Goal: Task Accomplishment & Management: Manage account settings

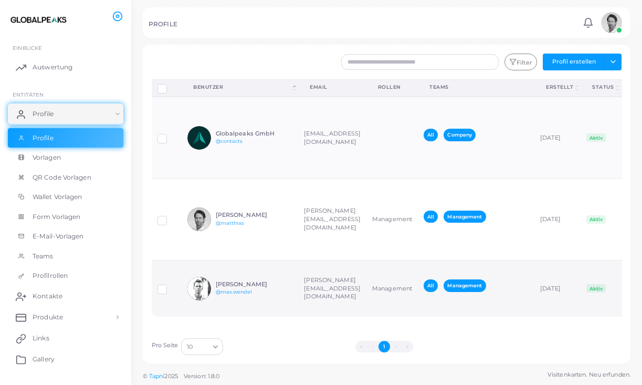
scroll to position [34, 0]
click at [611, 24] on img at bounding box center [611, 22] width 21 height 21
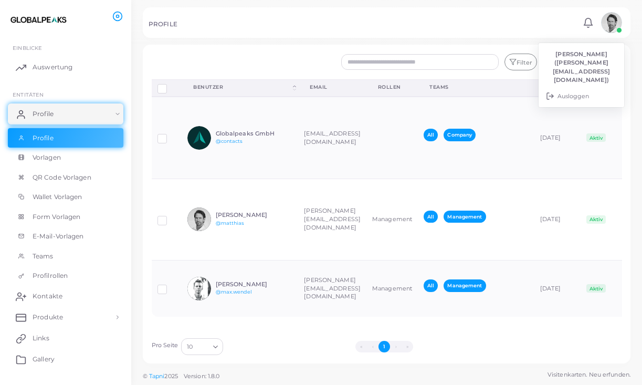
click at [518, 27] on div "PROFILE" at bounding box center [364, 25] width 431 height 11
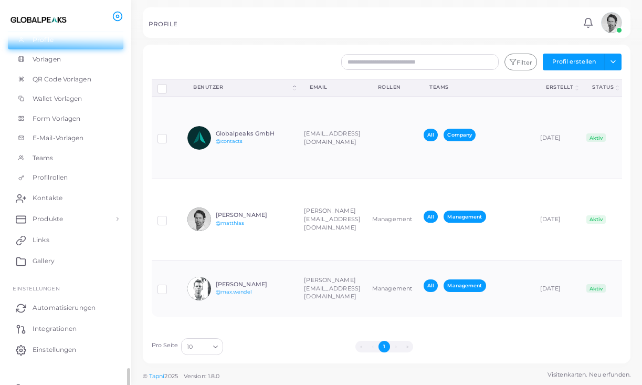
scroll to position [108, 0]
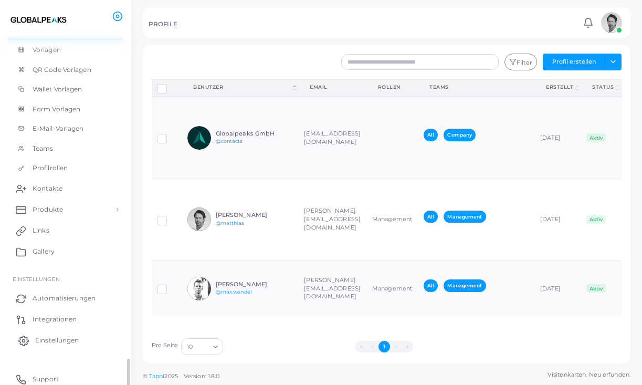
click at [48, 338] on span "Einstellungen" at bounding box center [57, 340] width 44 height 9
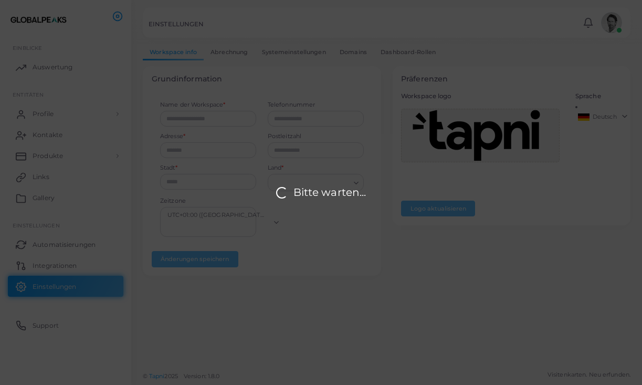
type input "**********"
type input "*****"
type input "*********"
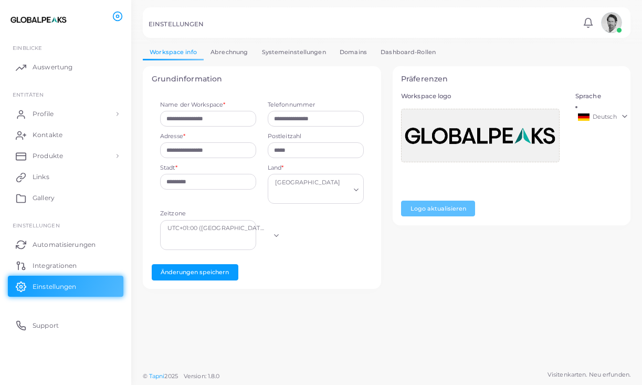
click at [231, 49] on link "Abrechnung" at bounding box center [229, 52] width 51 height 15
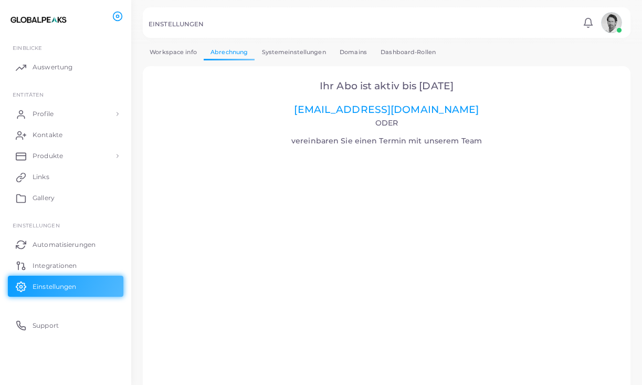
click at [287, 53] on link "Systemeinstellungen" at bounding box center [294, 52] width 78 height 15
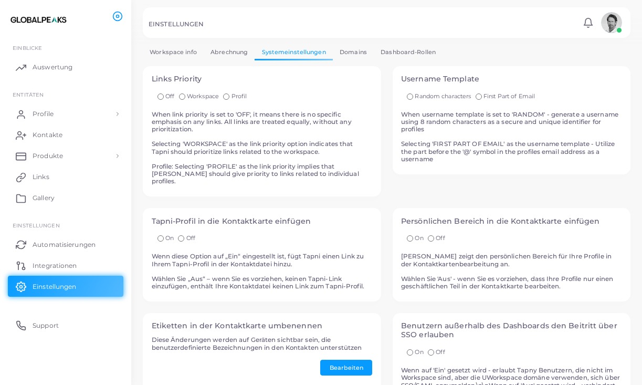
click at [358, 51] on link "Domains" at bounding box center [353, 52] width 41 height 15
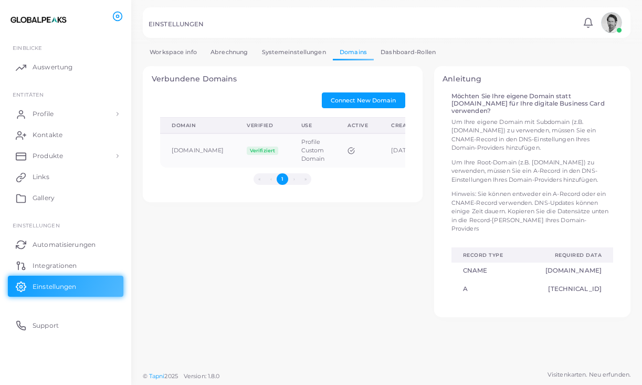
click at [409, 51] on link "Dashboard-Rollen" at bounding box center [408, 52] width 69 height 15
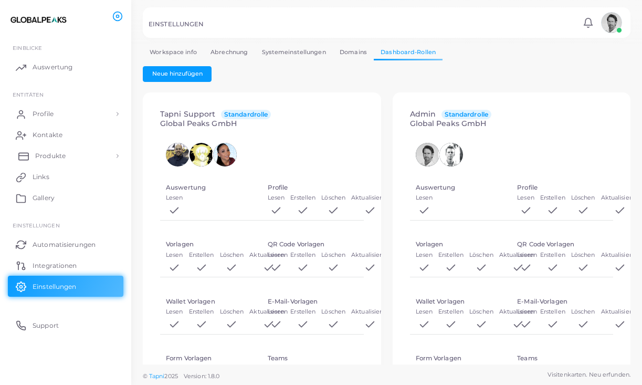
click at [55, 152] on span "Produkte" at bounding box center [50, 155] width 30 height 9
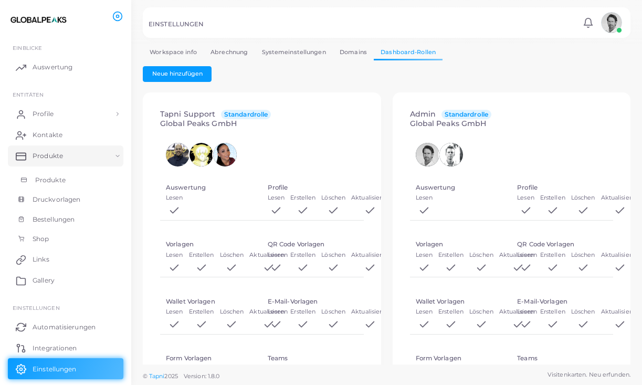
click at [55, 178] on span "Produkte" at bounding box center [50, 179] width 30 height 9
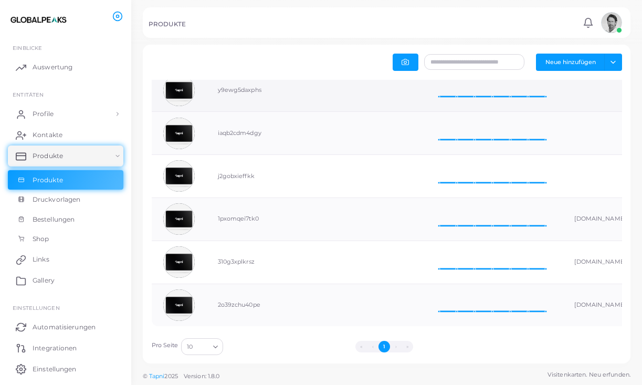
scroll to position [156, 0]
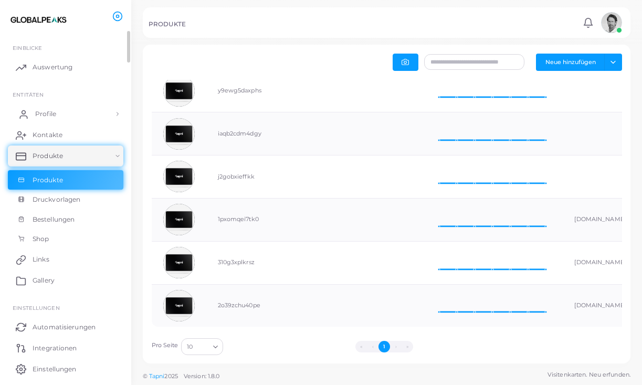
click at [51, 112] on span "Profile" at bounding box center [45, 113] width 21 height 9
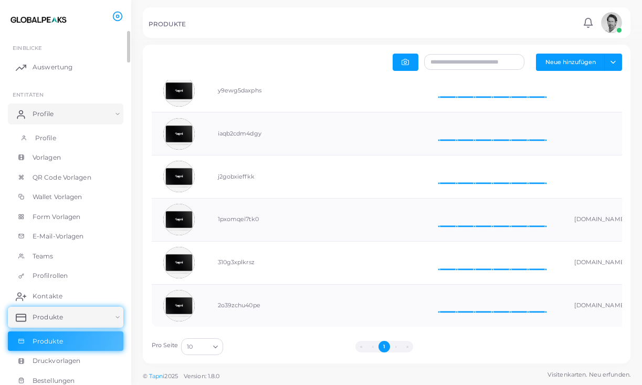
click at [52, 137] on span "Profile" at bounding box center [45, 137] width 21 height 9
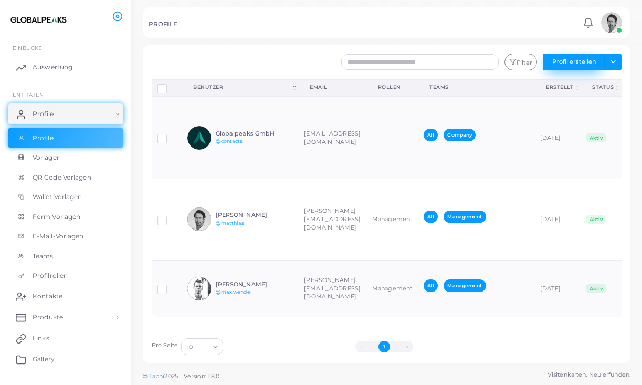
click at [566, 62] on button "Profil erstellen" at bounding box center [574, 62] width 62 height 17
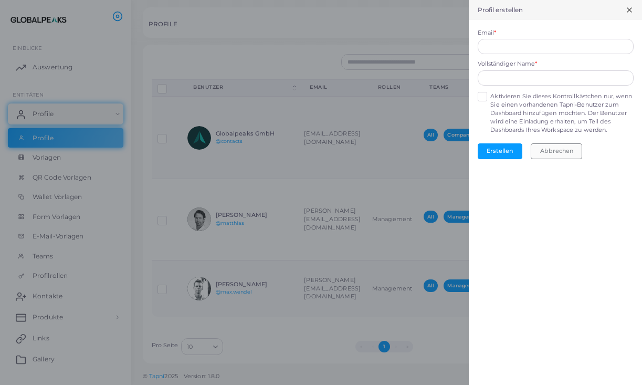
click at [545, 148] on button "Abbrechen" at bounding box center [556, 151] width 51 height 16
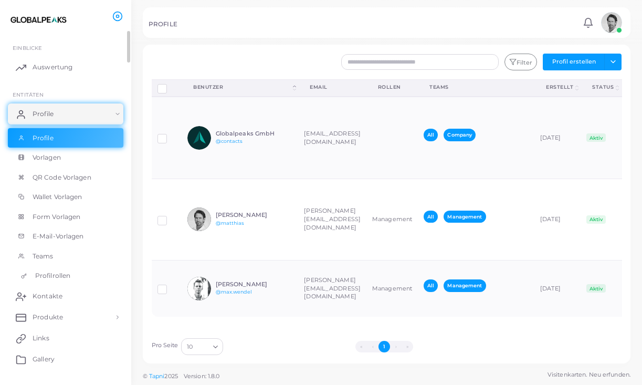
click at [53, 274] on span "Profilrollen" at bounding box center [52, 275] width 35 height 9
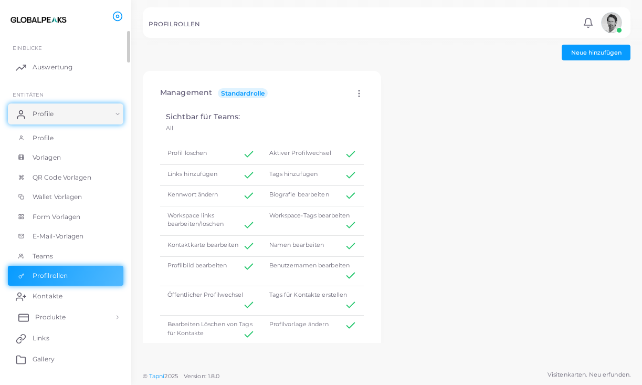
click at [57, 317] on span "Produkte" at bounding box center [50, 316] width 30 height 9
click at [58, 337] on span "Produkte" at bounding box center [50, 341] width 30 height 9
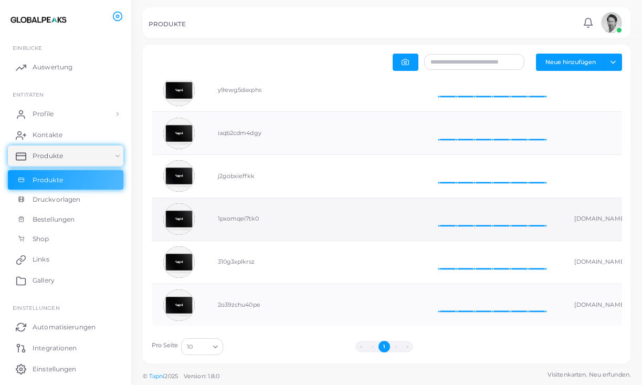
scroll to position [156, 0]
click at [266, 222] on td "1pxomqei7tk0" at bounding box center [246, 219] width 81 height 43
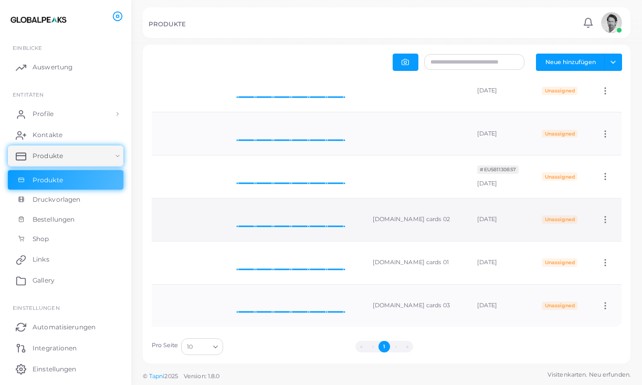
scroll to position [0, 214]
click at [387, 218] on div "[DOMAIN_NAME] cards 02" at bounding box center [413, 219] width 81 height 8
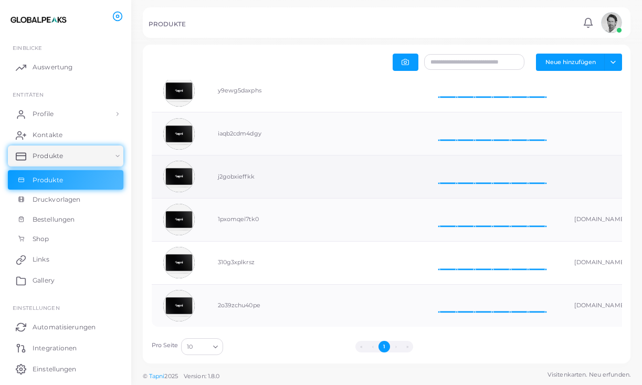
scroll to position [0, 0]
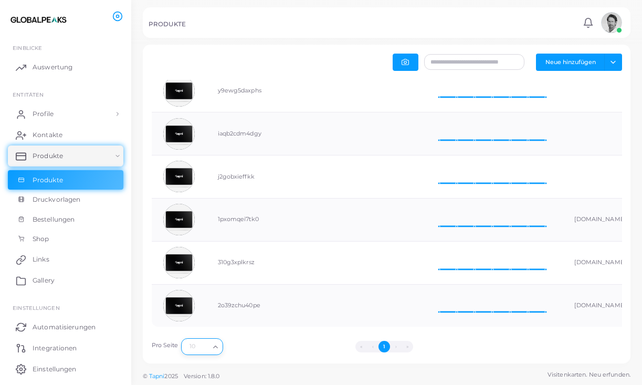
click at [216, 348] on icon "Search for option" at bounding box center [216, 347] width 8 height 8
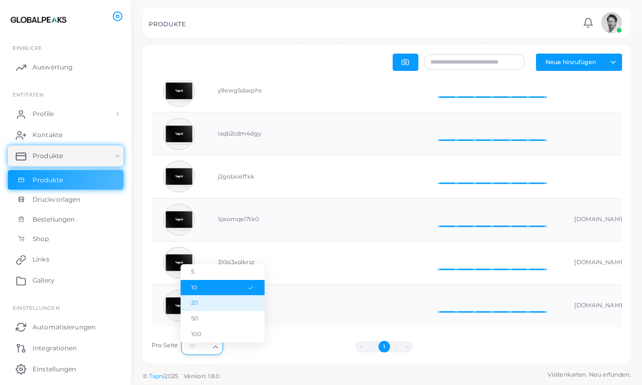
click at [220, 300] on li "20" at bounding box center [223, 303] width 84 height 16
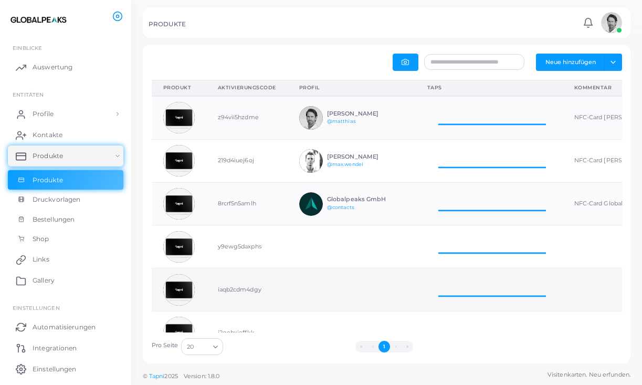
scroll to position [43, 147]
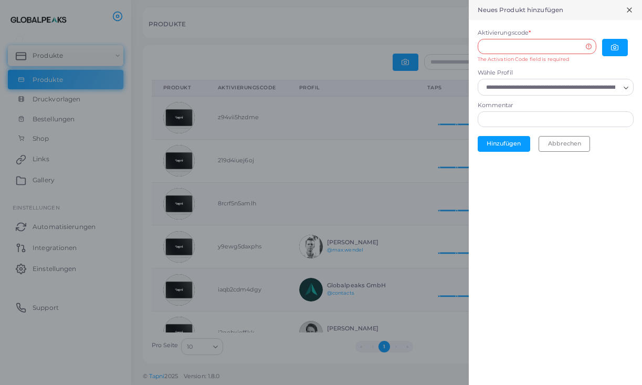
click at [630, 11] on line at bounding box center [630, 10] width 4 height 4
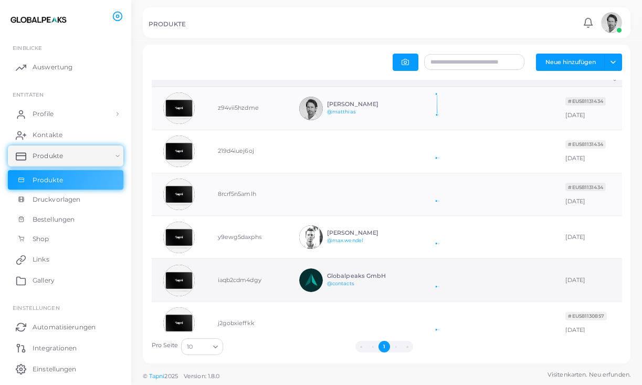
scroll to position [9, 0]
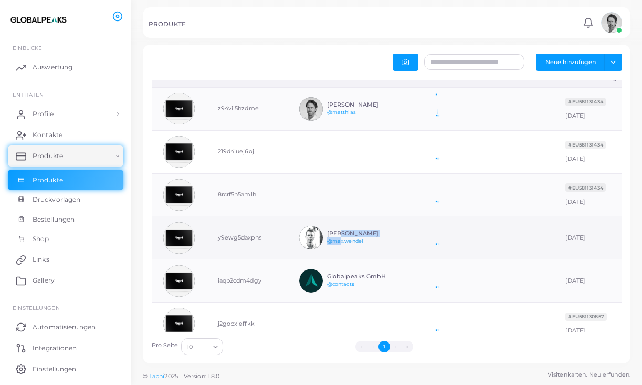
drag, startPoint x: 338, startPoint y: 234, endPoint x: 340, endPoint y: 242, distance: 8.2
click at [340, 242] on div "Max Wendel @max.wendel" at bounding box center [365, 237] width 77 height 15
click at [273, 239] on td "y9ewg5daxphs" at bounding box center [246, 237] width 81 height 43
click at [334, 235] on h6 "[PERSON_NAME]" at bounding box center [365, 233] width 77 height 7
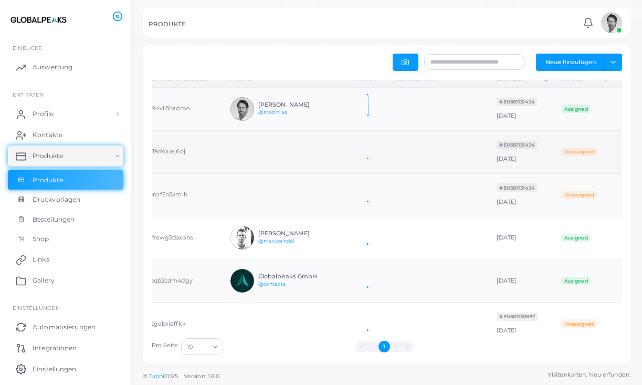
scroll to position [0, 68]
click at [621, 152] on icon at bounding box center [625, 151] width 9 height 9
click at [597, 169] on span "Edit" at bounding box center [598, 165] width 11 height 8
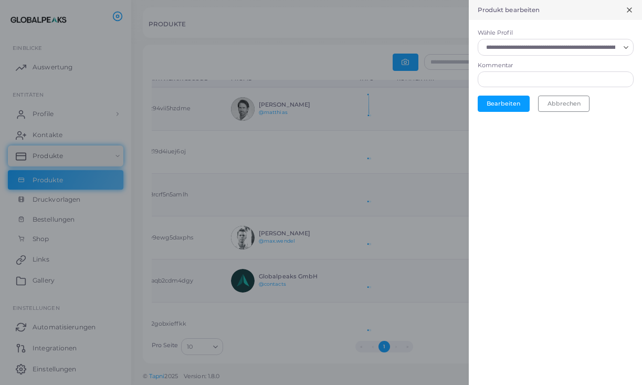
click at [543, 49] on input "Wähle Profil" at bounding box center [551, 47] width 137 height 12
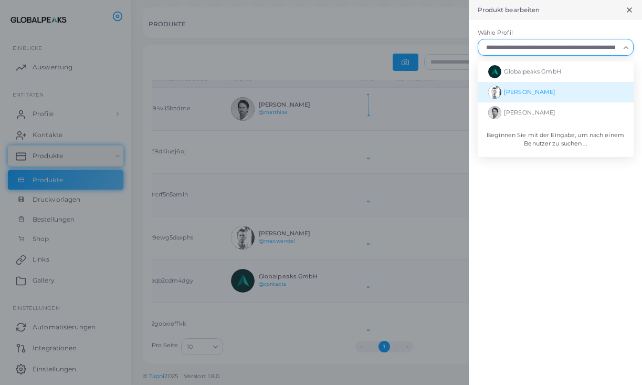
click at [535, 88] on span "[PERSON_NAME]" at bounding box center [529, 91] width 51 height 7
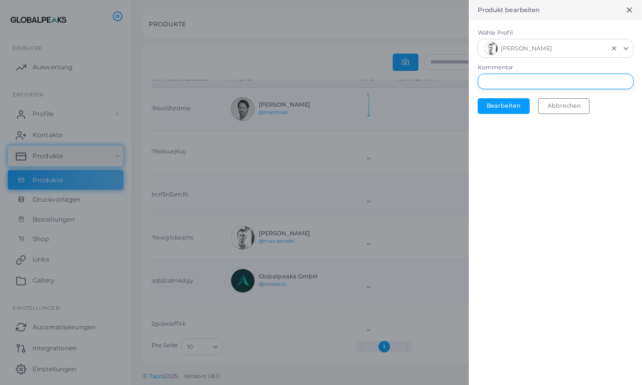
click at [506, 78] on input "Kommentar" at bounding box center [556, 82] width 156 height 16
type input "**********"
click at [502, 105] on button "Bearbeiten" at bounding box center [504, 106] width 52 height 16
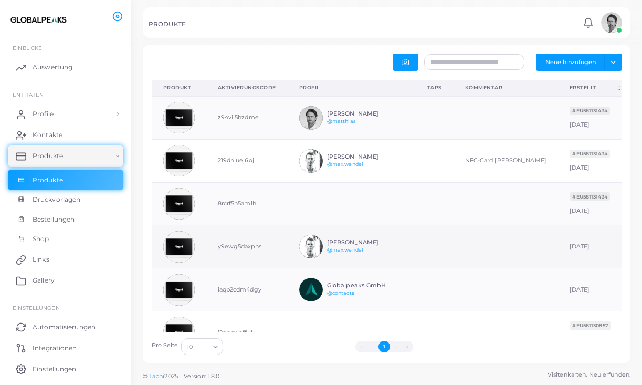
click at [465, 244] on td at bounding box center [506, 246] width 105 height 43
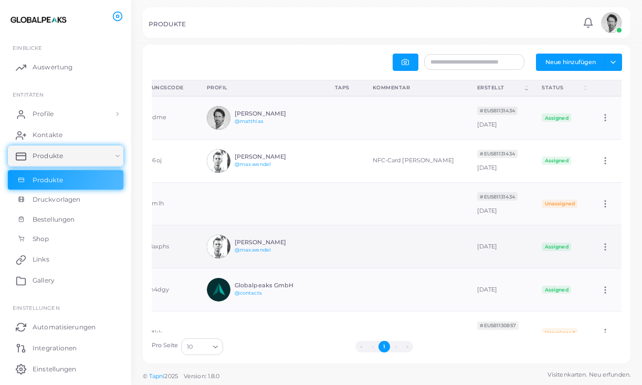
click at [605, 246] on icon at bounding box center [605, 246] width 9 height 9
click at [599, 261] on span "Edit" at bounding box center [598, 259] width 11 height 8
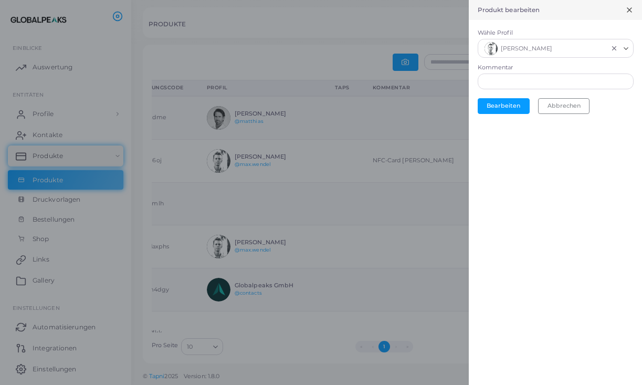
click at [614, 48] on line "Clear Selected" at bounding box center [614, 49] width 4 height 4
click at [506, 102] on button "Bearbeiten" at bounding box center [504, 104] width 52 height 16
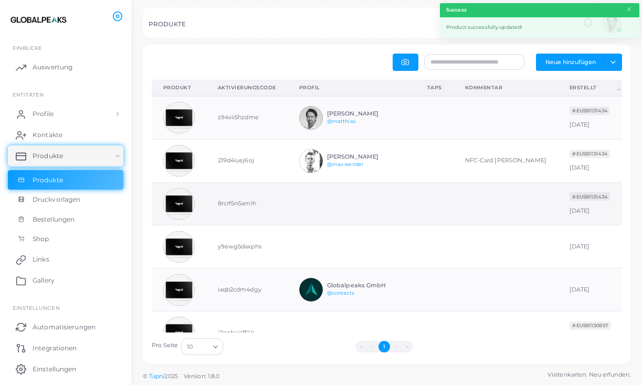
click at [332, 202] on td at bounding box center [352, 203] width 128 height 43
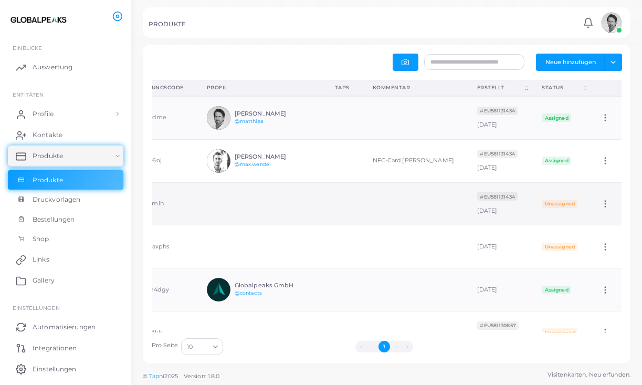
click at [557, 203] on span "Unassigned" at bounding box center [560, 204] width 36 height 8
click at [606, 203] on circle at bounding box center [606, 203] width 1 height 1
click at [599, 214] on span "Edit" at bounding box center [598, 216] width 11 height 8
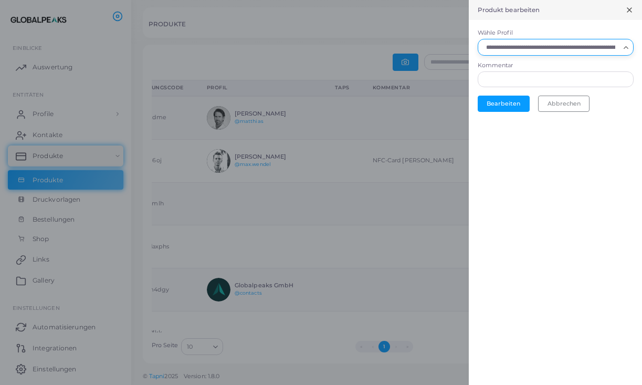
click at [522, 46] on input "Wähle Profil" at bounding box center [551, 47] width 137 height 12
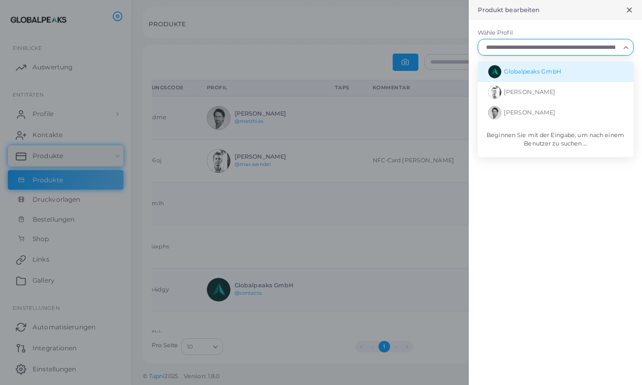
click at [521, 70] on span "Globalpeaks GmbH" at bounding box center [532, 71] width 57 height 7
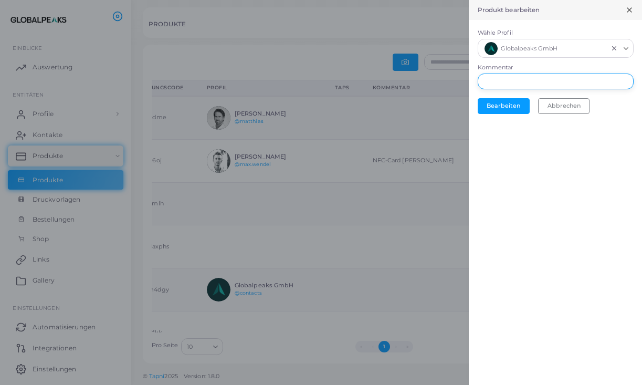
click at [515, 82] on input "Kommentar" at bounding box center [556, 82] width 156 height 16
type input "**********"
click at [504, 106] on button "Bearbeiten" at bounding box center [504, 106] width 52 height 16
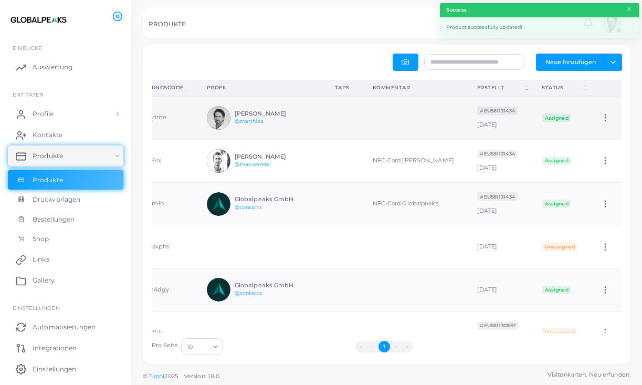
click at [608, 115] on icon at bounding box center [605, 117] width 9 height 9
click at [603, 127] on span "Edit" at bounding box center [598, 128] width 11 height 8
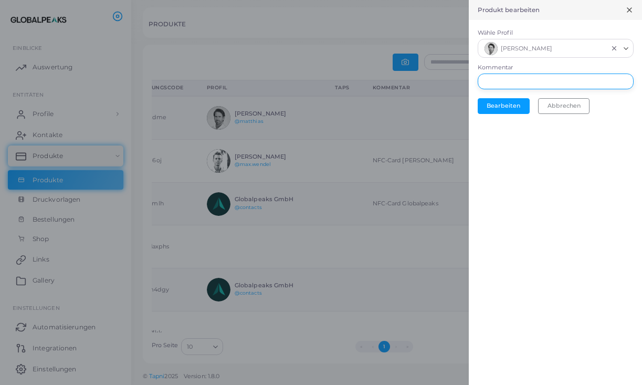
click at [522, 80] on input "Kommentar" at bounding box center [556, 82] width 156 height 16
type input "**********"
click at [506, 106] on button "Bearbeiten" at bounding box center [504, 106] width 52 height 16
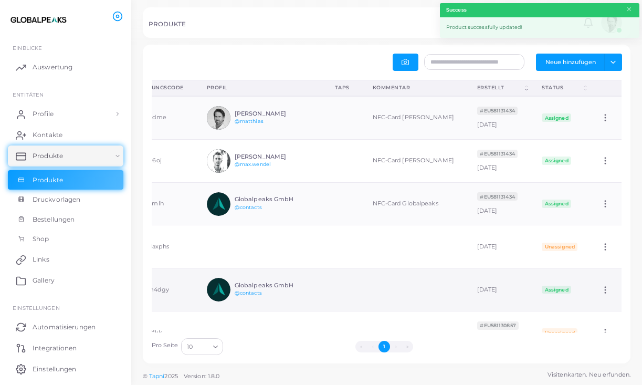
click at [606, 290] on icon at bounding box center [605, 289] width 9 height 9
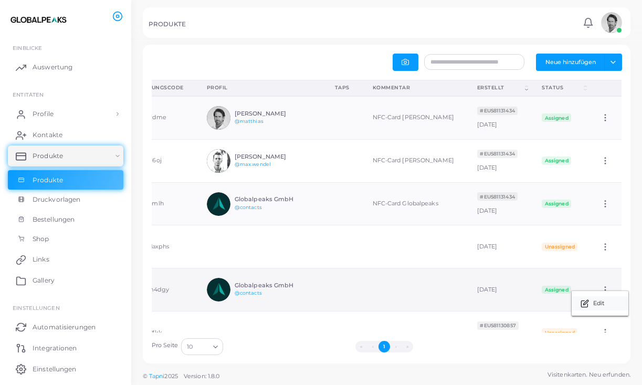
click at [601, 300] on span "Edit" at bounding box center [598, 303] width 11 height 8
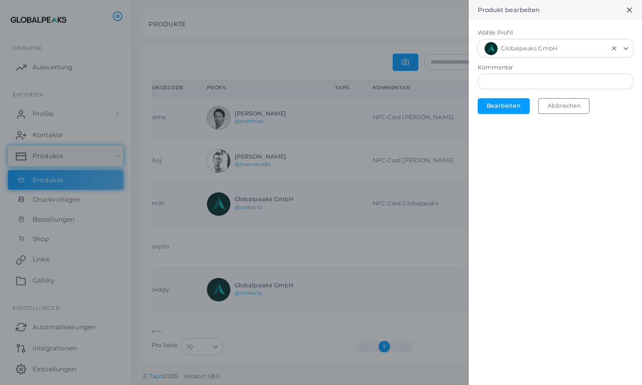
click at [616, 49] on icon "Clear Selected" at bounding box center [614, 48] width 7 height 7
click at [509, 105] on button "Bearbeiten" at bounding box center [504, 104] width 52 height 16
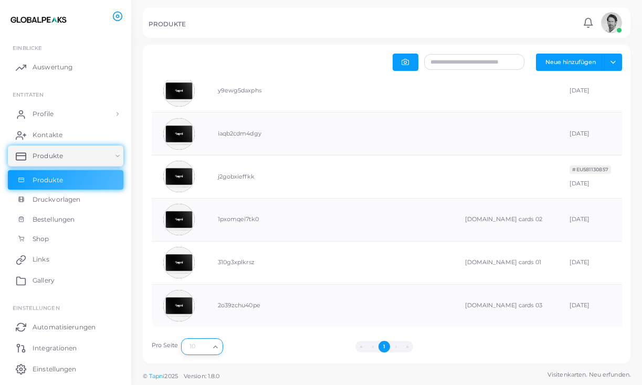
click at [216, 350] on icon "Search for option" at bounding box center [216, 347] width 8 height 8
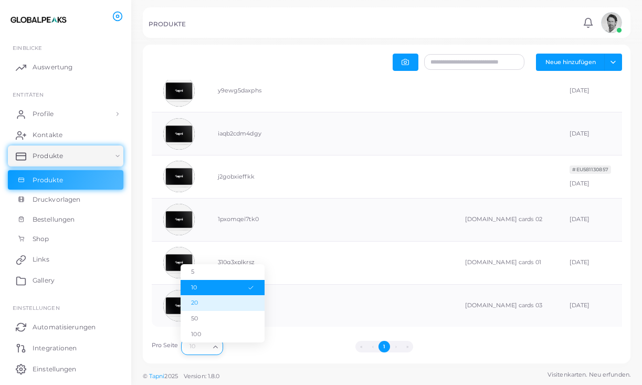
click at [209, 303] on li "20" at bounding box center [223, 303] width 84 height 16
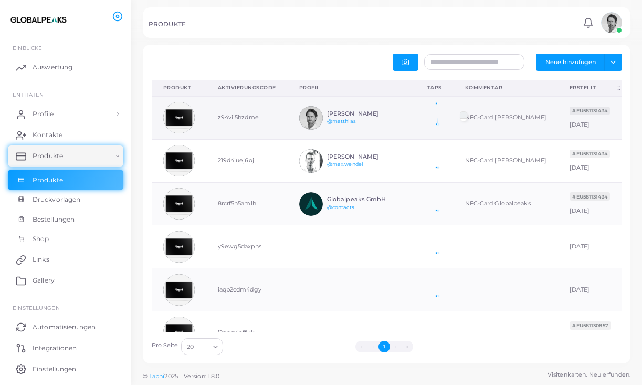
click at [436, 114] on icon at bounding box center [435, 114] width 14 height 26
click at [435, 112] on icon at bounding box center [435, 114] width 14 height 26
click at [74, 150] on link "Produkte" at bounding box center [66, 155] width 116 height 21
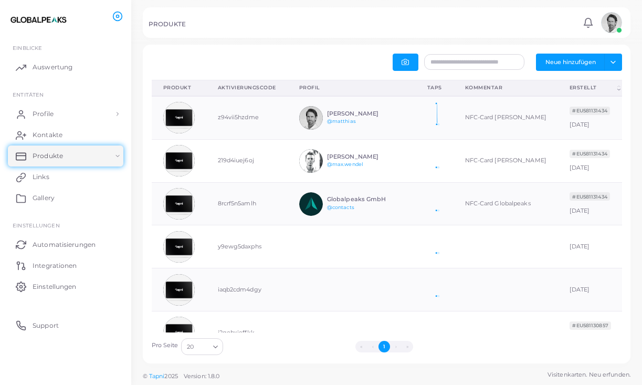
scroll to position [0, 0]
